Goal: Information Seeking & Learning: Learn about a topic

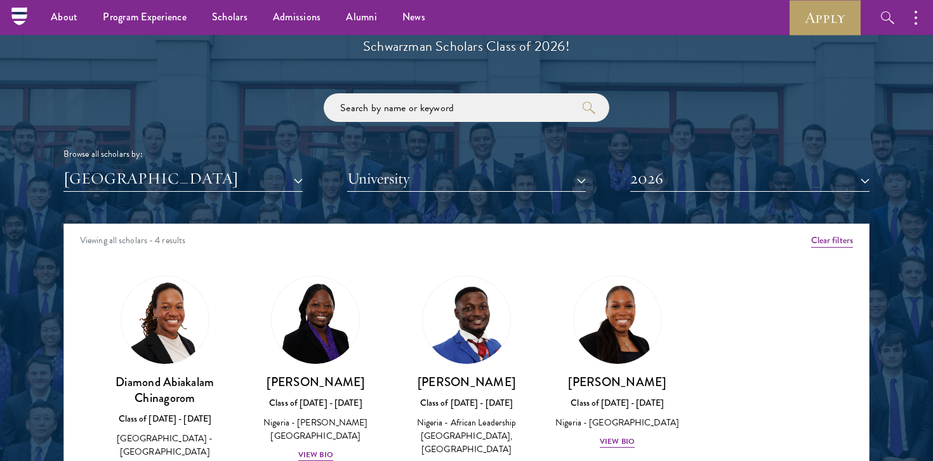
scroll to position [1456, 0]
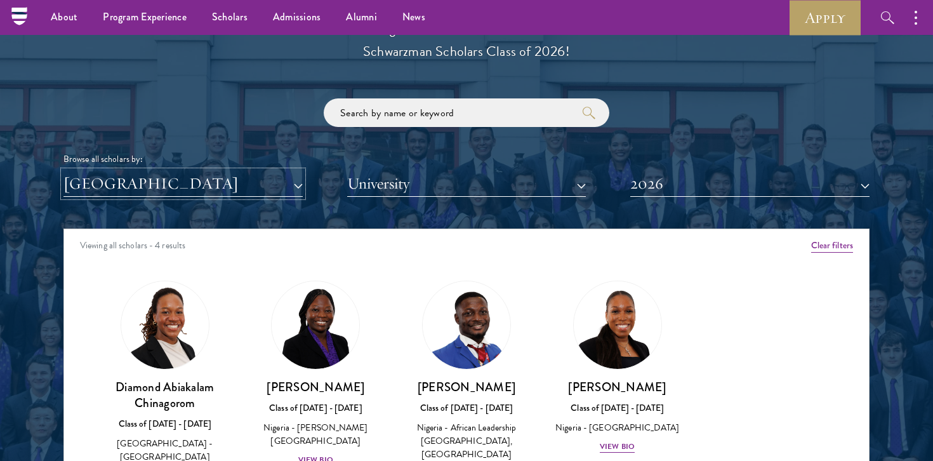
click at [239, 184] on button "[GEOGRAPHIC_DATA]" at bounding box center [182, 184] width 239 height 26
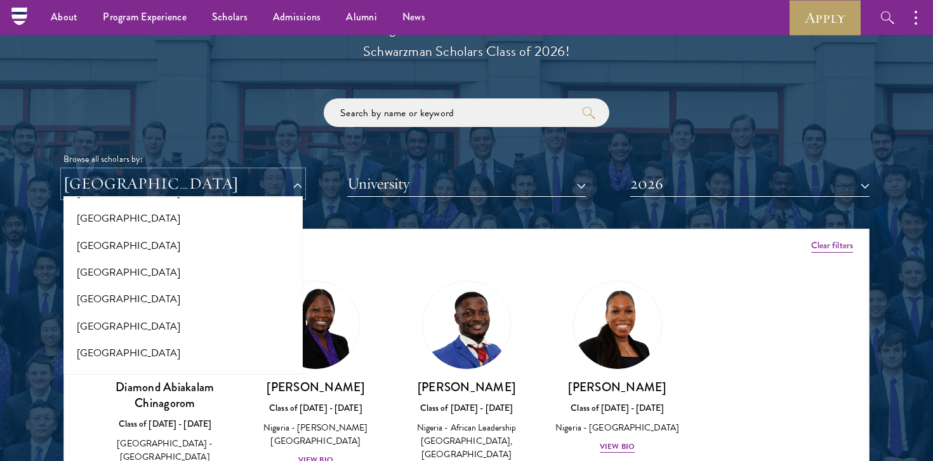
scroll to position [2545, 0]
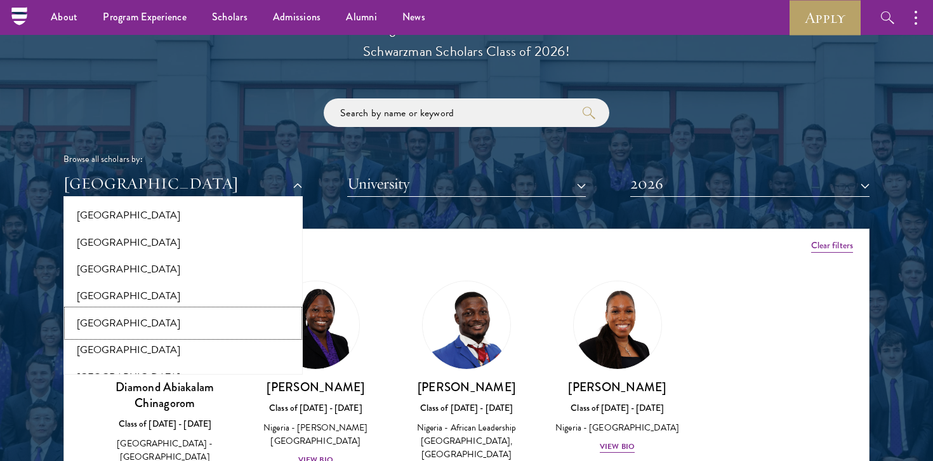
click at [200, 310] on button "[GEOGRAPHIC_DATA]" at bounding box center [183, 323] width 232 height 27
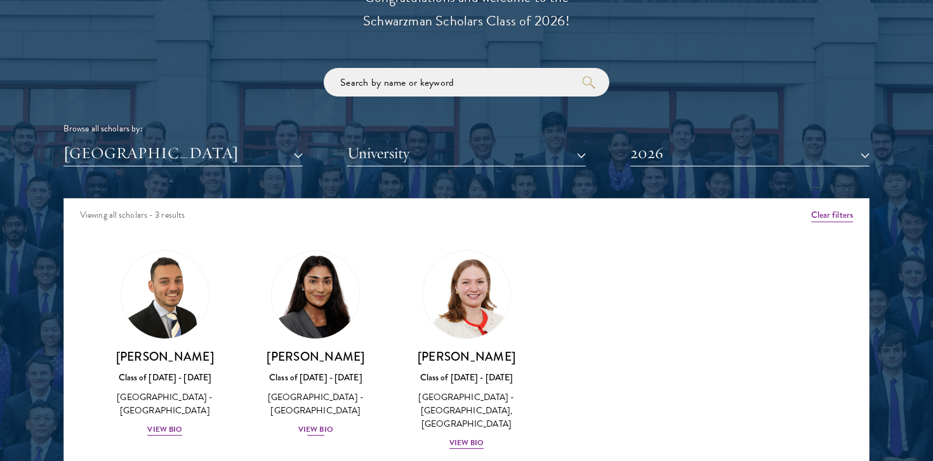
scroll to position [1577, 0]
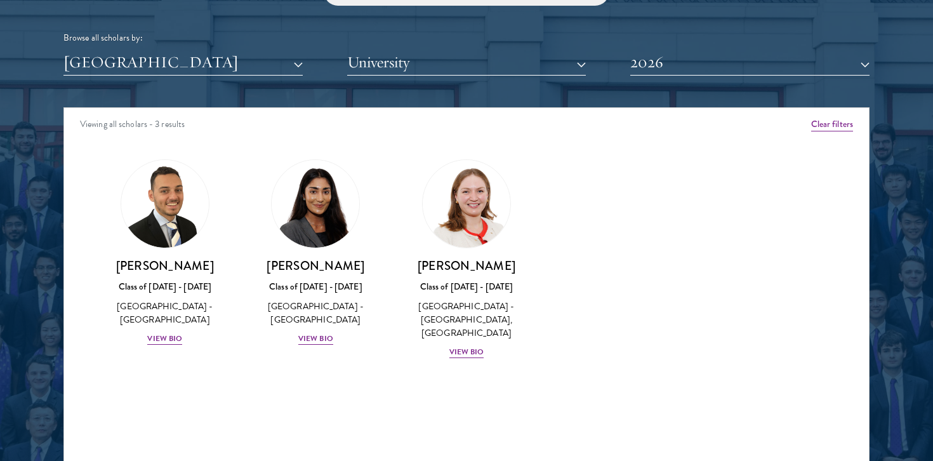
click at [170, 346] on div "[PERSON_NAME] Class of [DATE] - [DATE] [GEOGRAPHIC_DATA] - [GEOGRAPHIC_DATA] Vi…" at bounding box center [164, 253] width 151 height 212
click at [169, 340] on div "View Bio" at bounding box center [164, 338] width 35 height 12
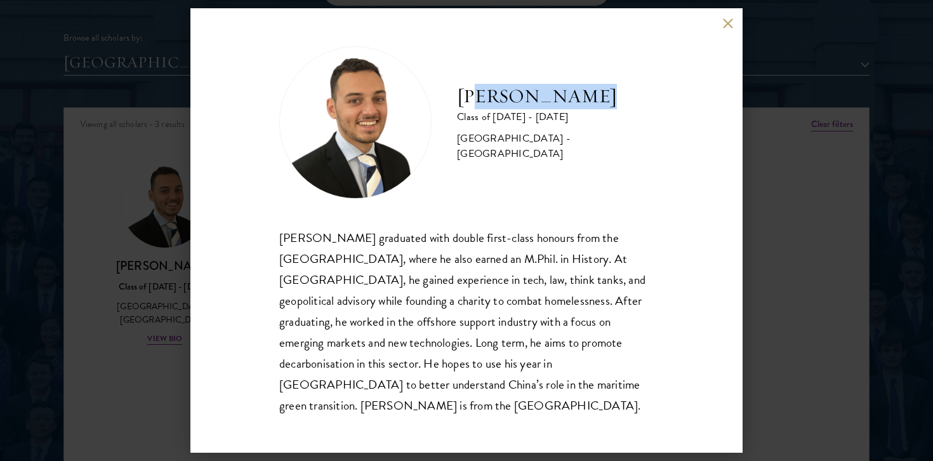
drag, startPoint x: 473, startPoint y: 112, endPoint x: 606, endPoint y: 115, distance: 133.3
click at [606, 109] on h2 "[PERSON_NAME]" at bounding box center [555, 96] width 197 height 25
drag, startPoint x: 606, startPoint y: 115, endPoint x: 462, endPoint y: 113, distance: 143.4
click at [462, 109] on h2 "[PERSON_NAME]" at bounding box center [555, 96] width 197 height 25
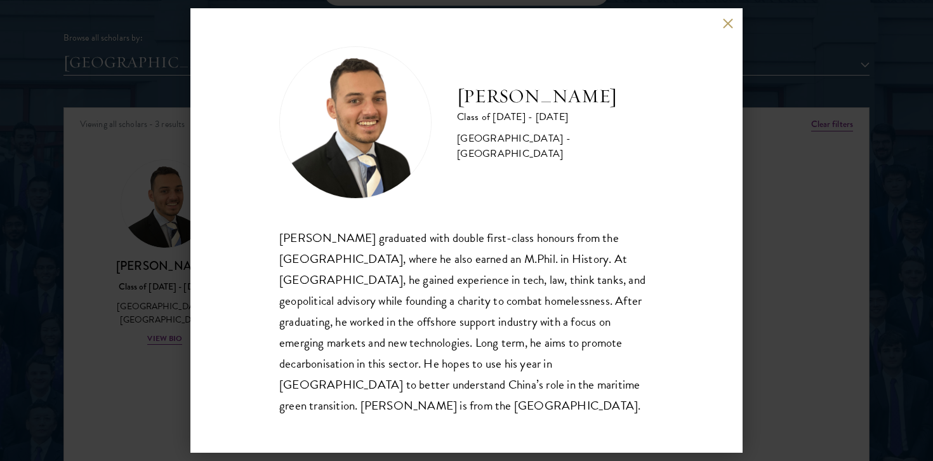
click at [724, 38] on div "[PERSON_NAME] Class of [DATE] - [DATE] [GEOGRAPHIC_DATA] - [GEOGRAPHIC_DATA] [P…" at bounding box center [466, 230] width 552 height 444
click at [726, 29] on button at bounding box center [727, 23] width 11 height 11
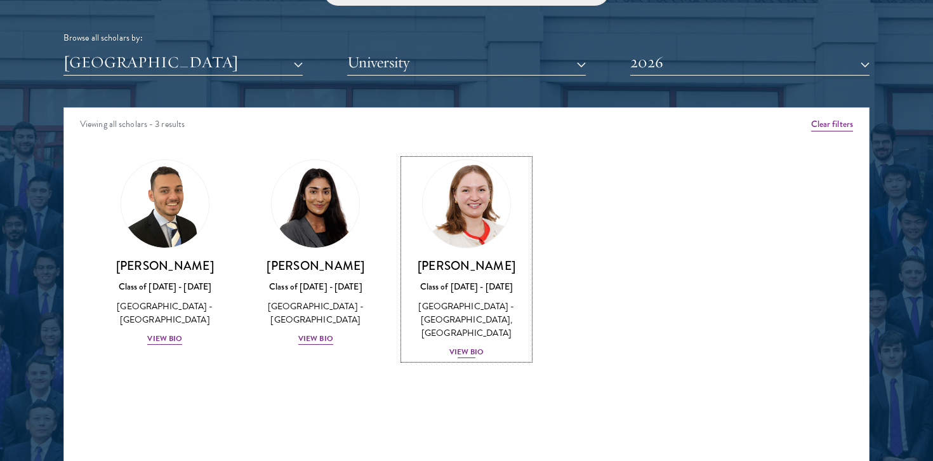
click at [492, 214] on img at bounding box center [466, 203] width 96 height 96
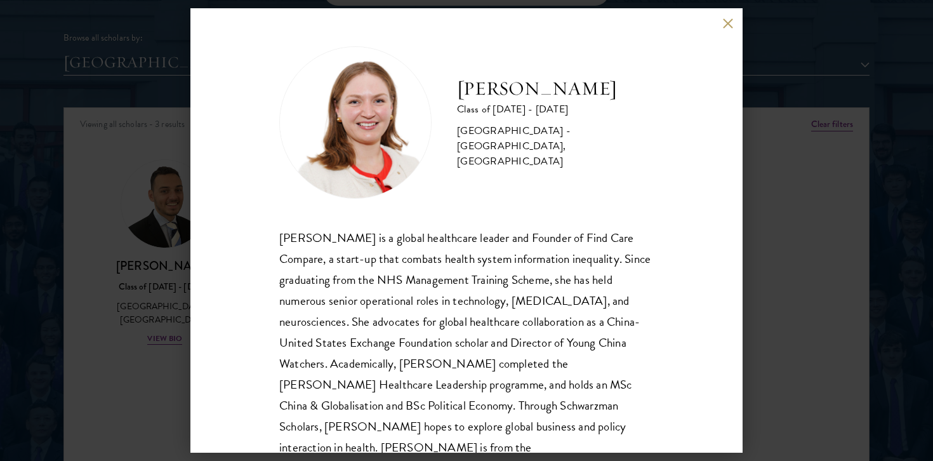
click at [164, 272] on div "[PERSON_NAME] Class of [DATE] - [DATE] [GEOGRAPHIC_DATA] - [GEOGRAPHIC_DATA], […" at bounding box center [466, 230] width 933 height 461
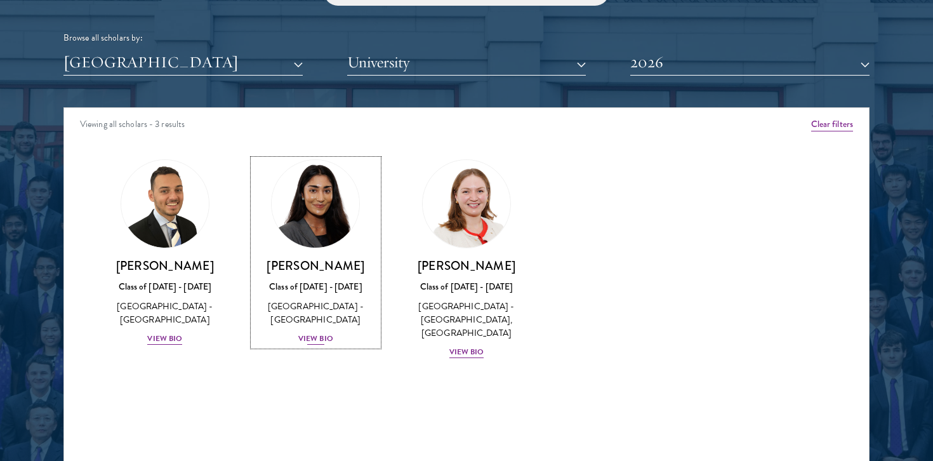
click at [304, 310] on div "[GEOGRAPHIC_DATA] - [GEOGRAPHIC_DATA]" at bounding box center [316, 312] width 126 height 27
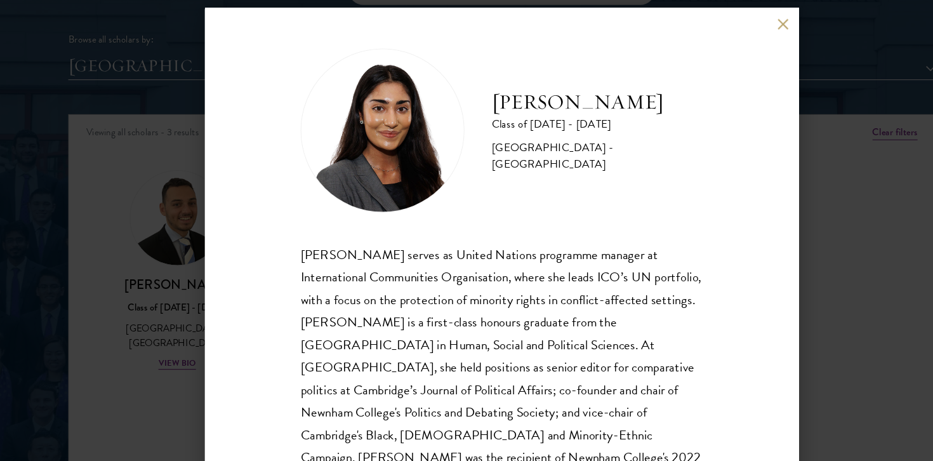
click at [117, 193] on div "[PERSON_NAME] Class of [DATE] - [DATE] [GEOGRAPHIC_DATA] - [GEOGRAPHIC_DATA] [P…" at bounding box center [466, 230] width 933 height 461
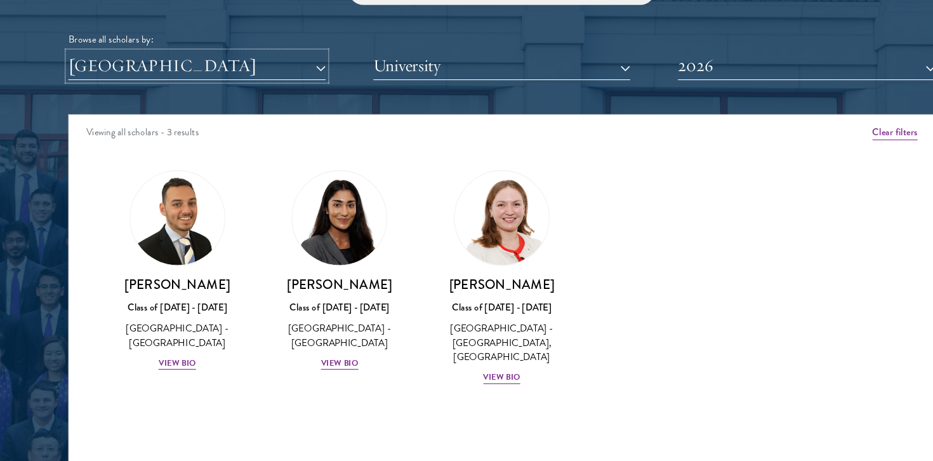
click at [247, 58] on button "[GEOGRAPHIC_DATA]" at bounding box center [182, 62] width 239 height 26
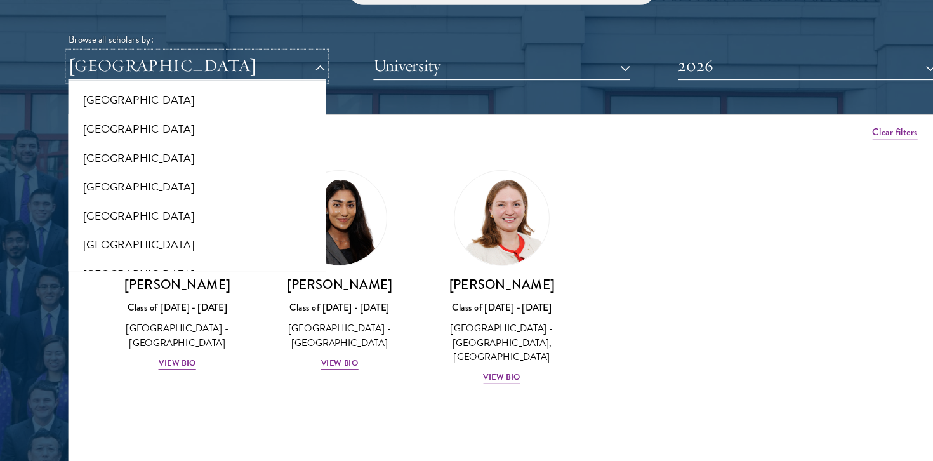
click at [247, 58] on button "[GEOGRAPHIC_DATA]" at bounding box center [182, 62] width 239 height 26
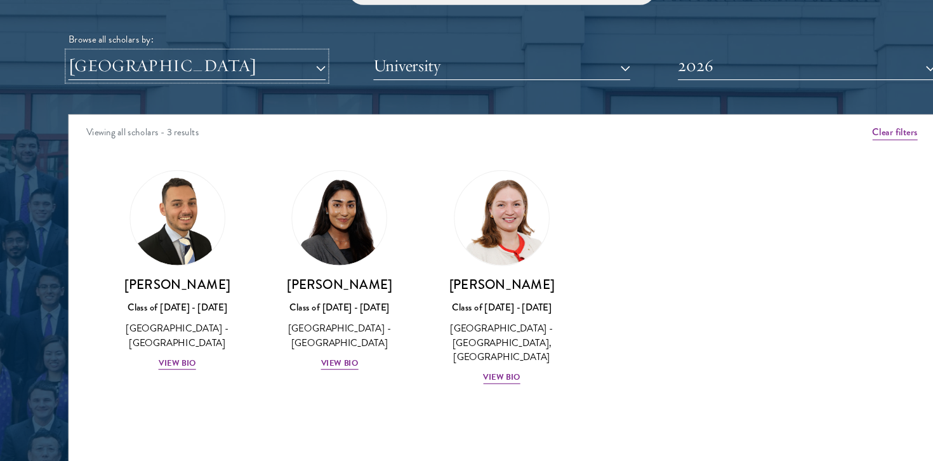
click at [247, 58] on button "[GEOGRAPHIC_DATA]" at bounding box center [182, 62] width 239 height 26
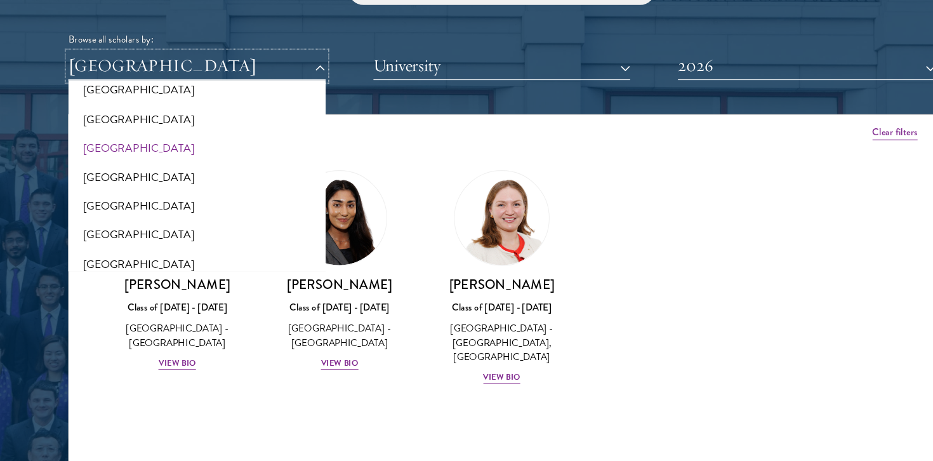
scroll to position [41, 0]
click at [207, 172] on button "[GEOGRAPHIC_DATA]" at bounding box center [183, 165] width 232 height 27
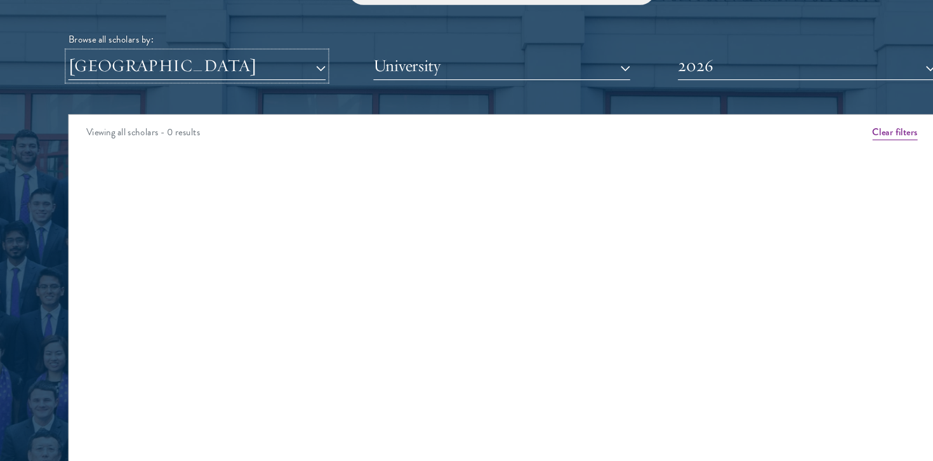
click at [201, 73] on button "[GEOGRAPHIC_DATA]" at bounding box center [182, 62] width 239 height 26
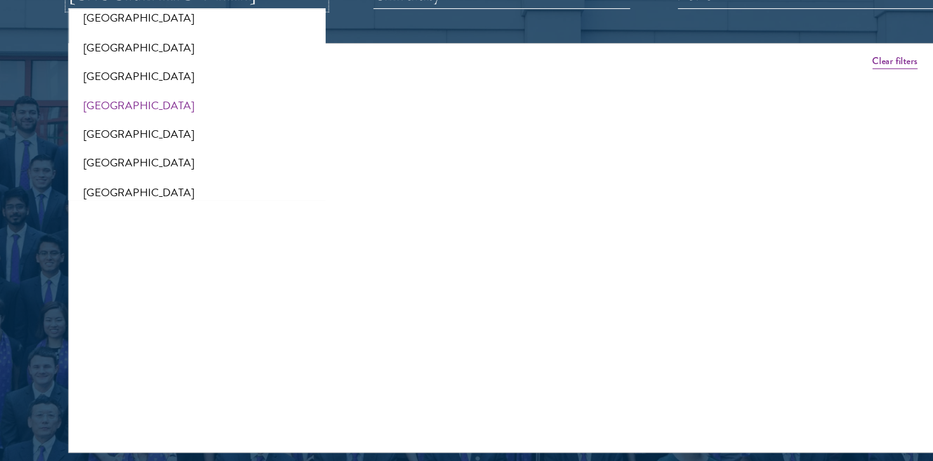
scroll to position [1658, 0]
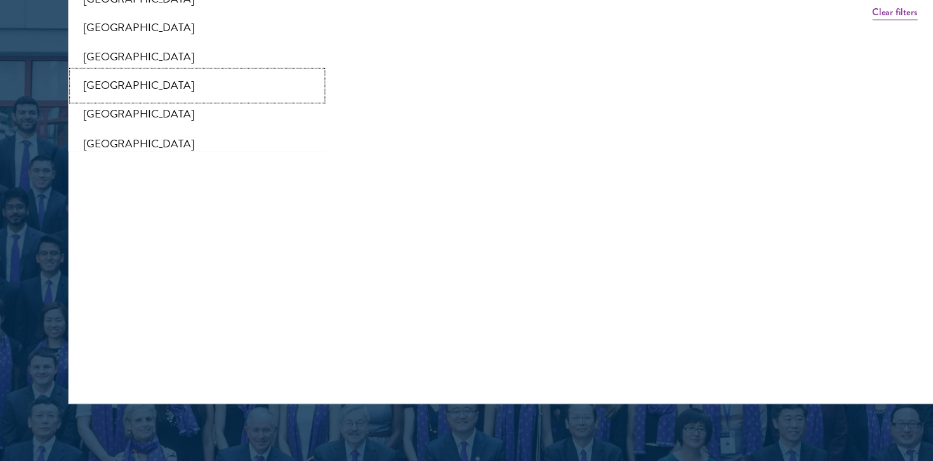
click at [151, 119] on button "[GEOGRAPHIC_DATA]" at bounding box center [183, 111] width 232 height 27
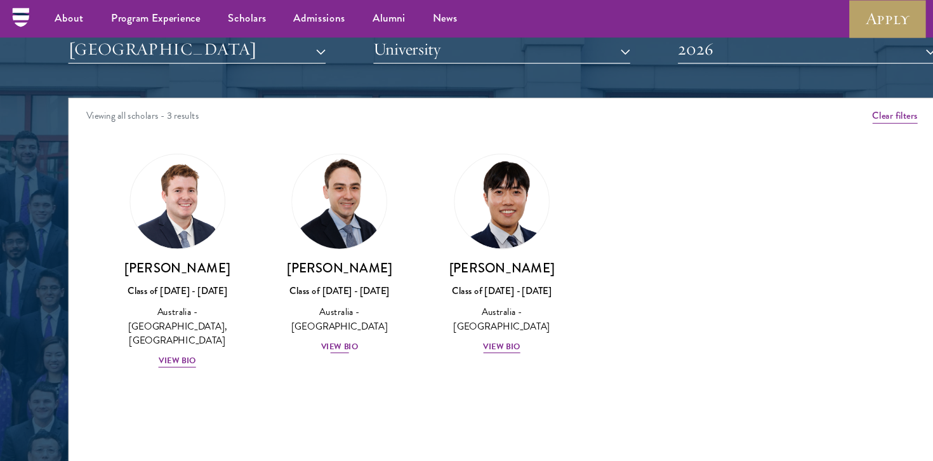
scroll to position [1551, 0]
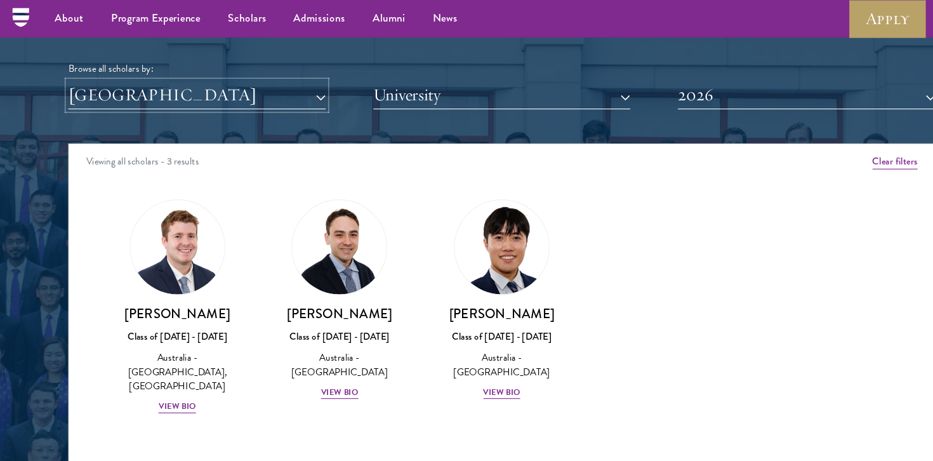
click at [258, 97] on button "[GEOGRAPHIC_DATA]" at bounding box center [182, 88] width 239 height 26
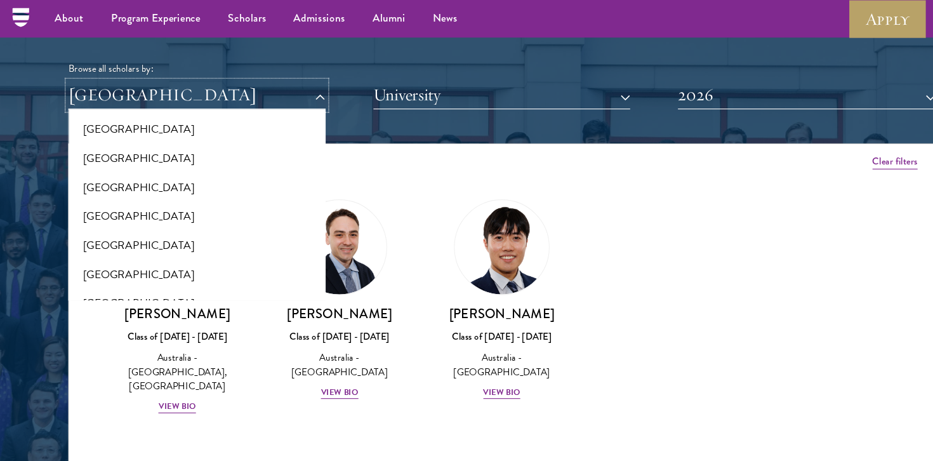
scroll to position [2661, 0]
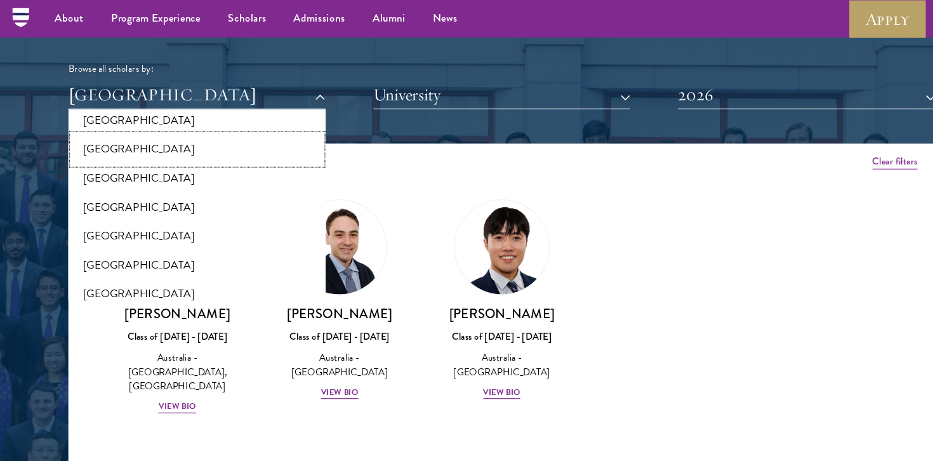
click at [226, 132] on button "[GEOGRAPHIC_DATA]" at bounding box center [183, 138] width 232 height 27
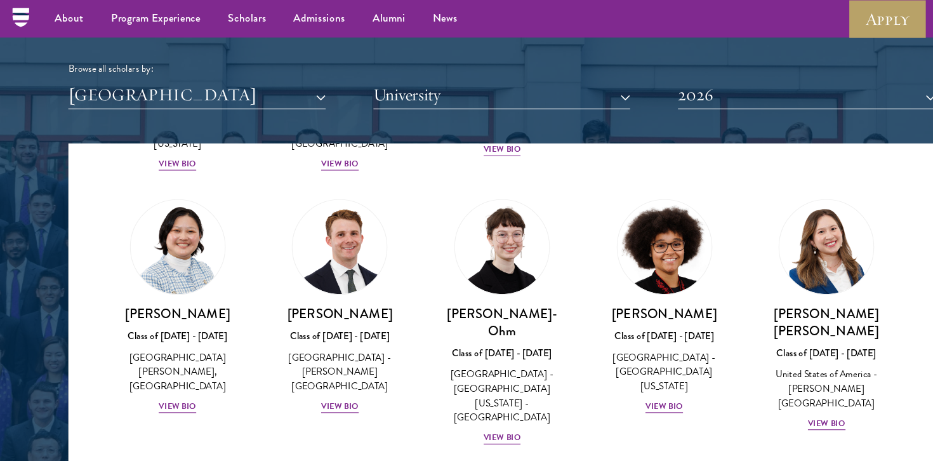
scroll to position [491, 0]
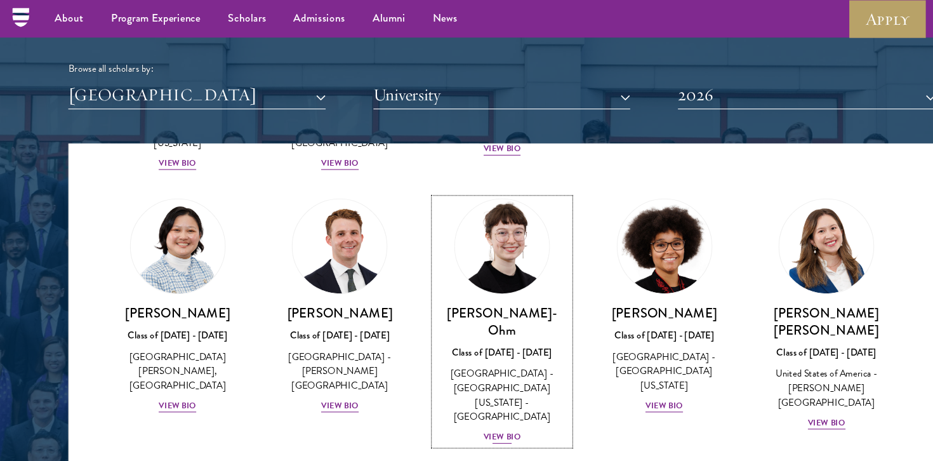
click at [479, 400] on div "View Bio" at bounding box center [466, 406] width 35 height 12
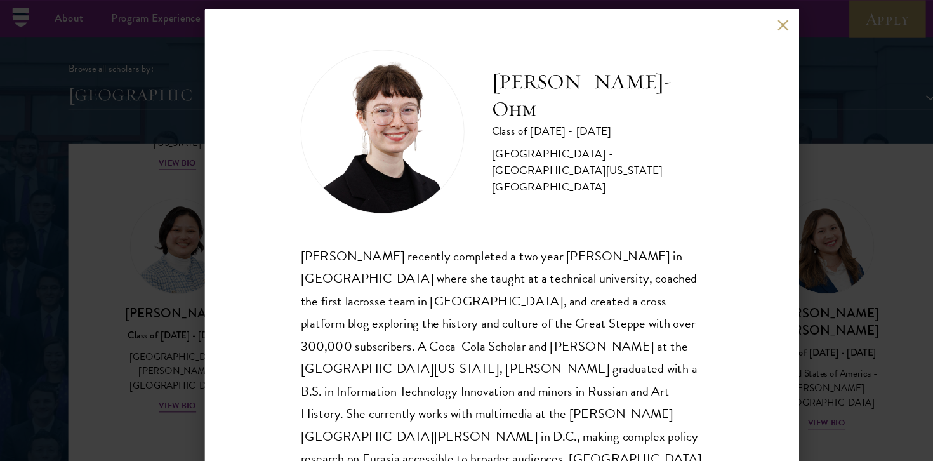
scroll to position [1, 0]
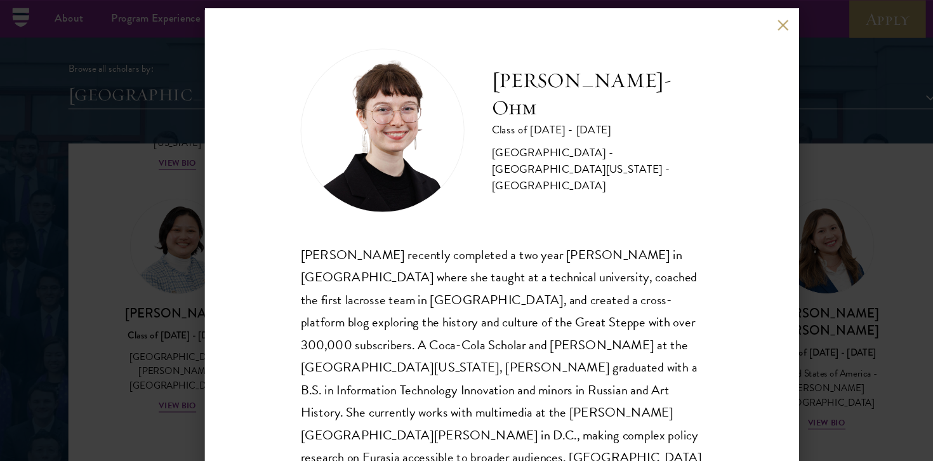
click at [729, 22] on button at bounding box center [727, 23] width 11 height 11
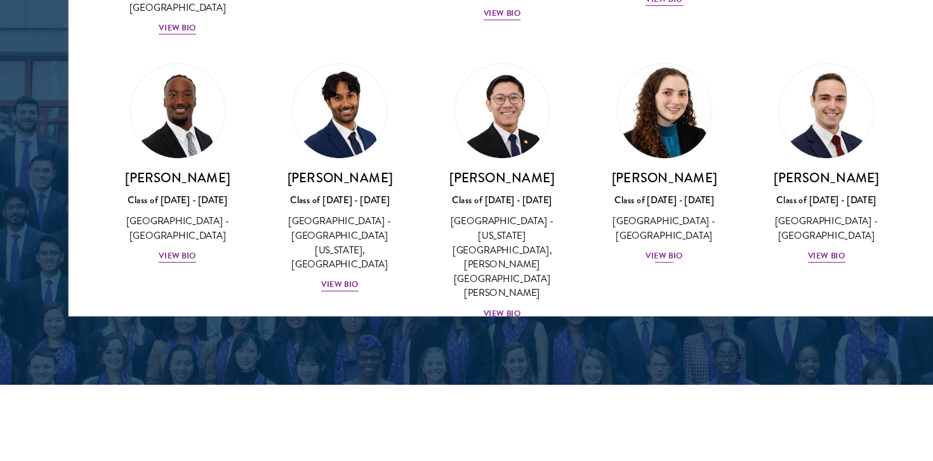
scroll to position [1745, 0]
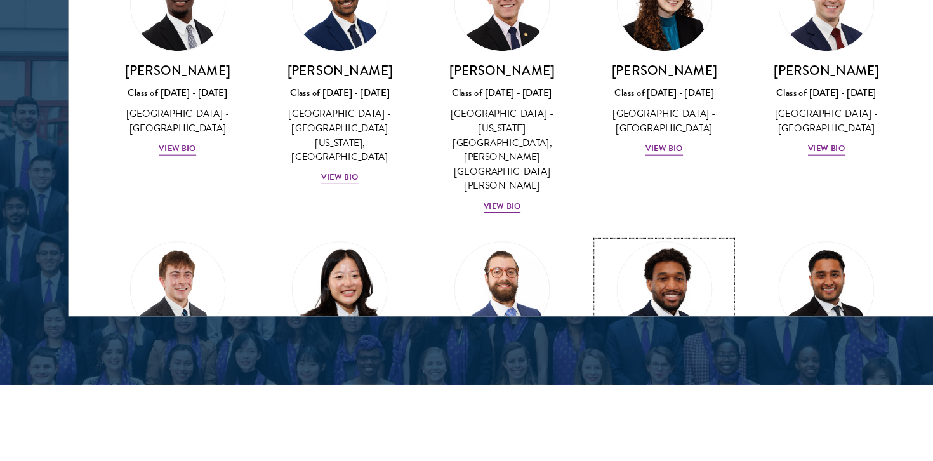
click at [619, 443] on div "View Bio" at bounding box center [617, 449] width 35 height 12
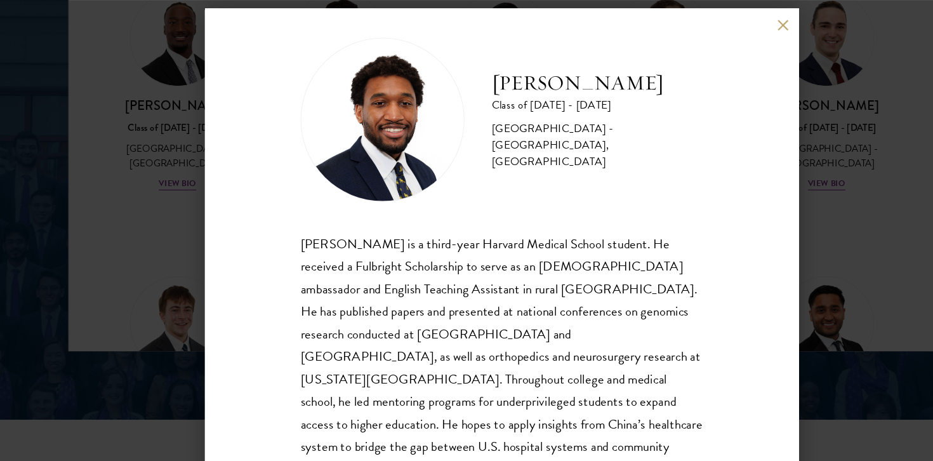
scroll to position [22, 0]
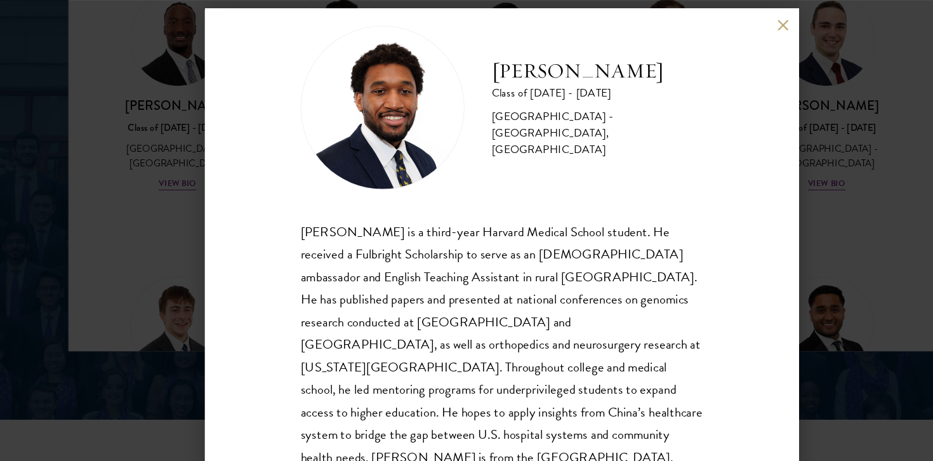
click at [731, 20] on button at bounding box center [727, 23] width 11 height 11
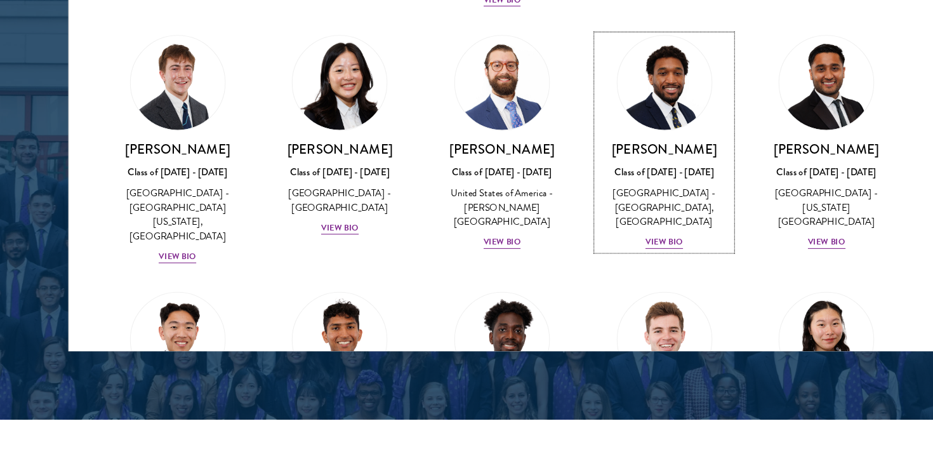
scroll to position [1951, 0]
